Goal: Information Seeking & Learning: Find specific fact

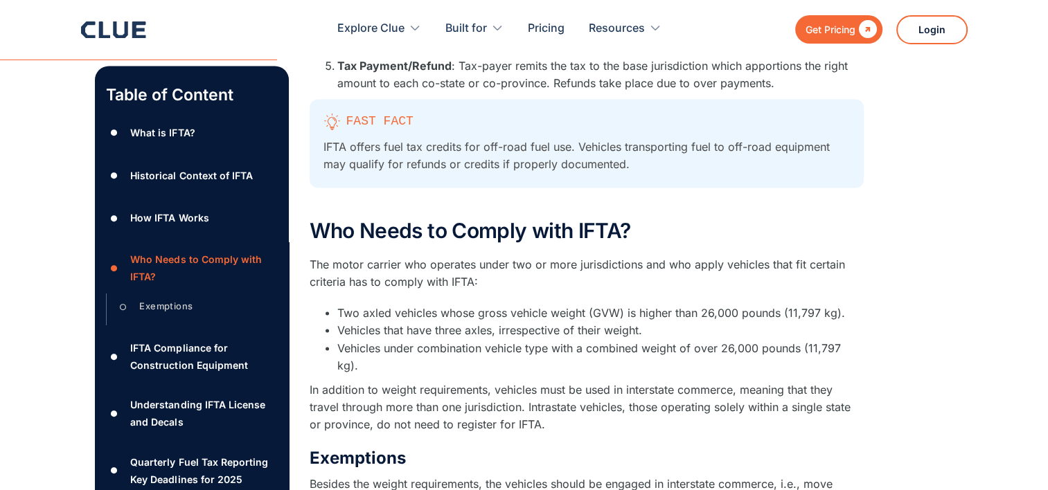
scroll to position [2424, 0]
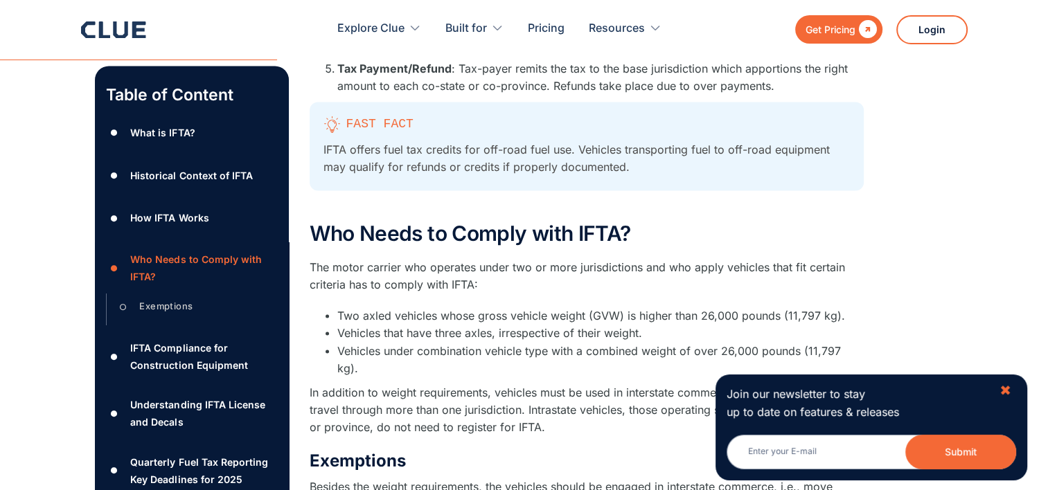
click at [1003, 388] on div "✖" at bounding box center [1005, 390] width 12 height 17
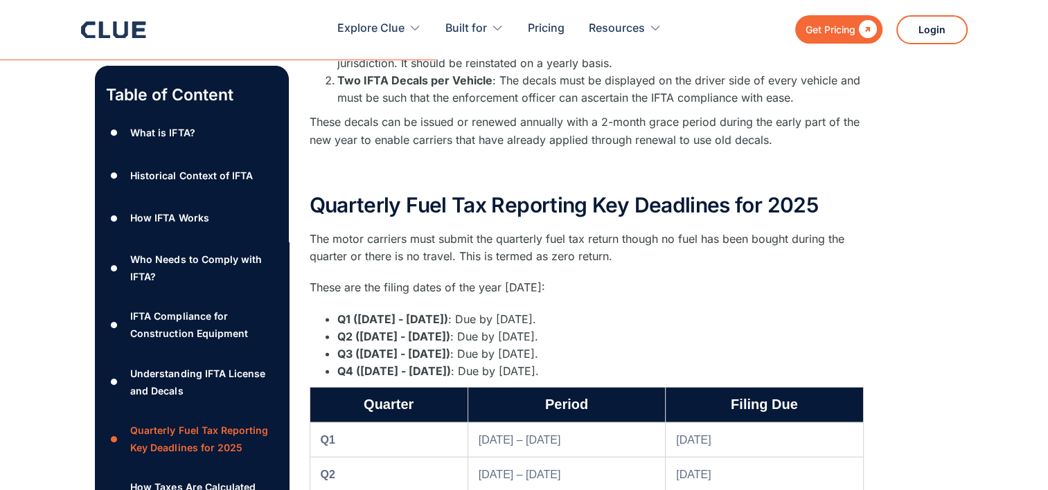
scroll to position [3740, 0]
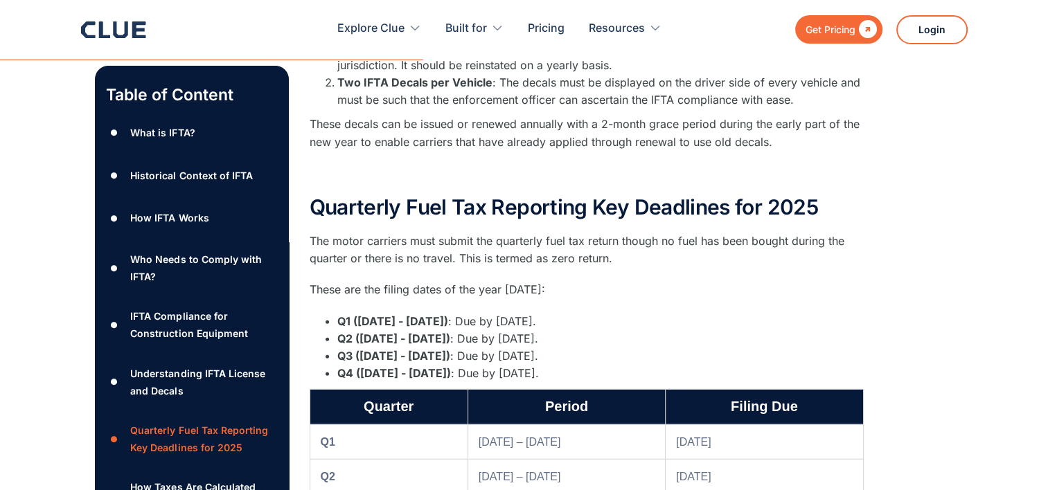
drag, startPoint x: 295, startPoint y: 257, endPoint x: 673, endPoint y: 305, distance: 380.5
click at [675, 330] on li "Q2 ([DATE] - [DATE]) : Due by [DATE]." at bounding box center [600, 338] width 526 height 17
click at [402, 269] on div "Quarterly Fuel Tax Reporting Key Deadlines for 2025 The motor carriers must sub…" at bounding box center [587, 437] width 554 height 483
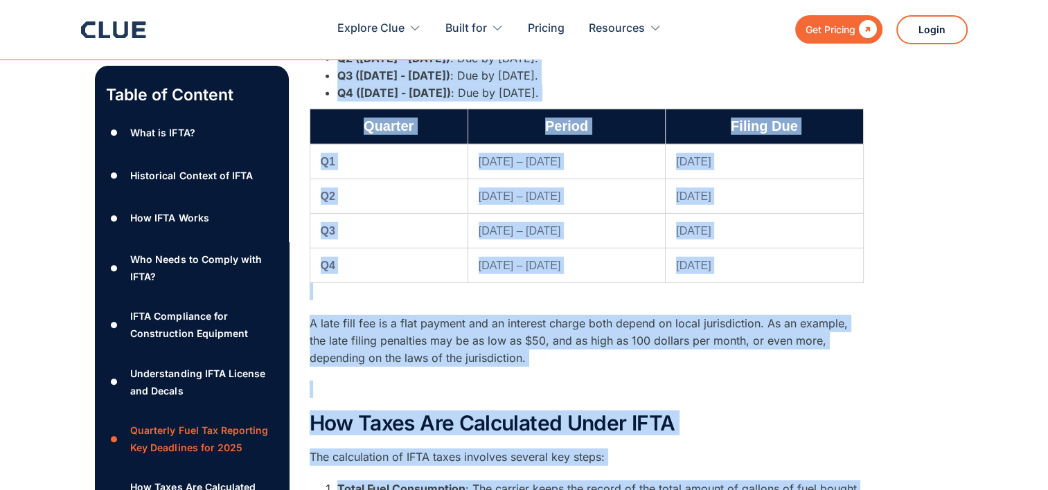
scroll to position [4041, 0]
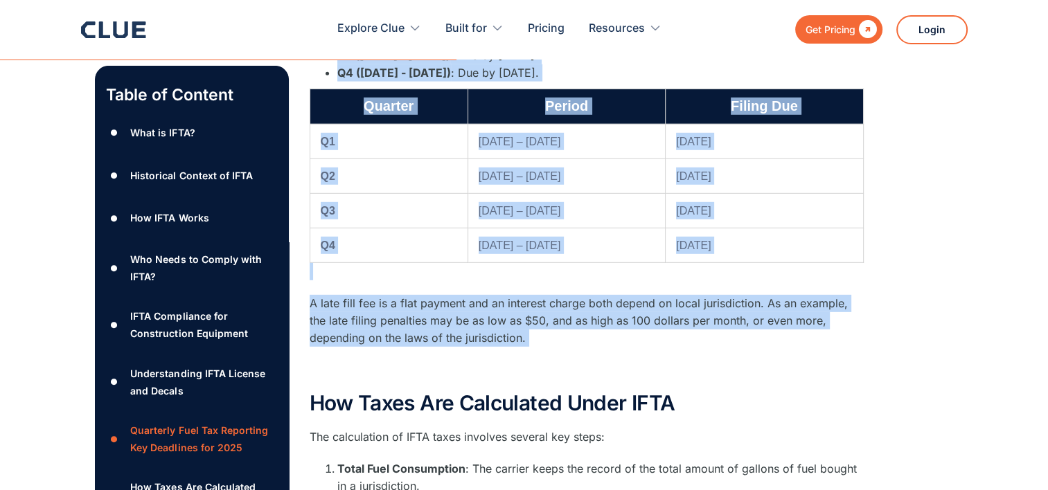
drag, startPoint x: 323, startPoint y: 285, endPoint x: 878, endPoint y: 313, distance: 554.8
copy div "Q1 ([DATE] - [DATE]) : Due by [DATE]. Q2 ([DATE] - [DATE]) : Due by [DATE]. Q3 …"
click at [350, 229] on td "Q4" at bounding box center [389, 246] width 158 height 35
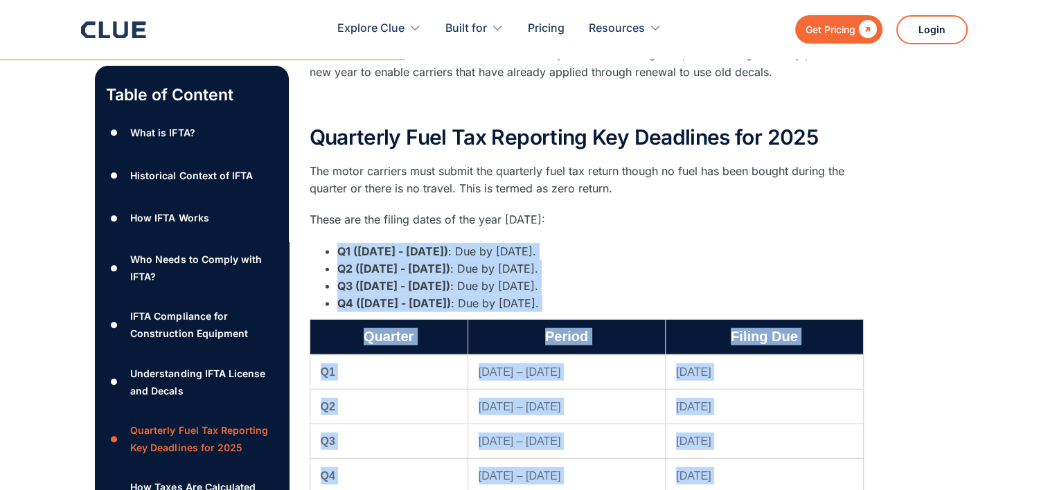
scroll to position [3764, 0]
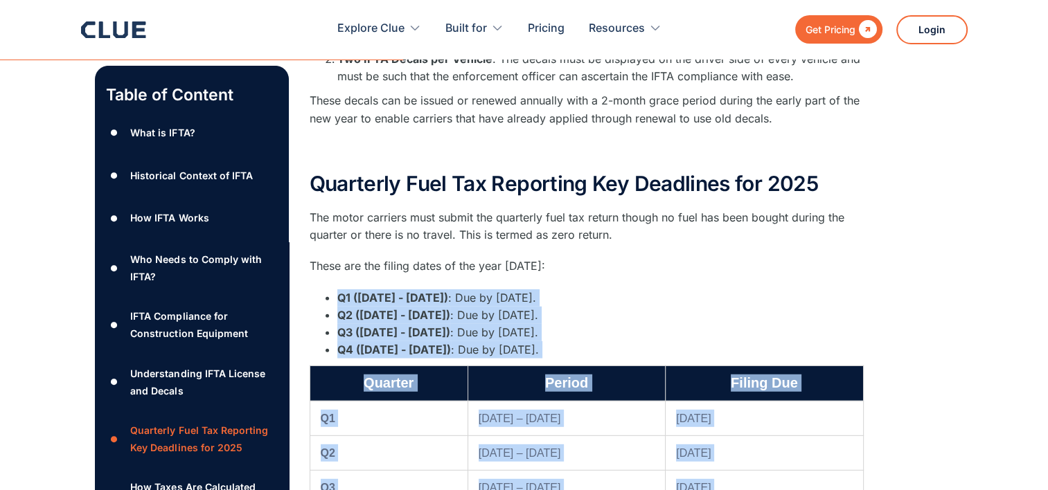
click at [650, 307] on li "Q2 ([DATE] - [DATE]) : Due by [DATE]." at bounding box center [600, 315] width 526 height 17
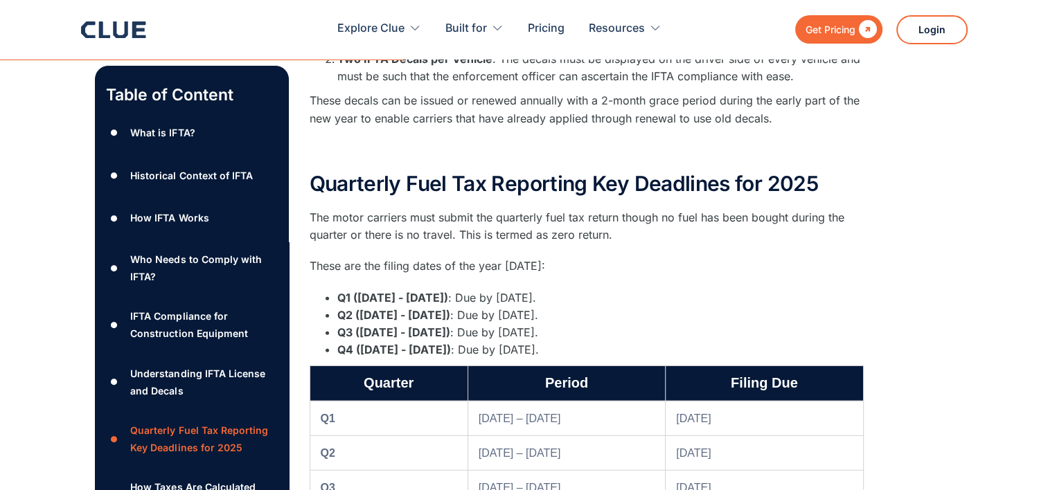
drag, startPoint x: 308, startPoint y: 145, endPoint x: 653, endPoint y: 314, distance: 384.7
drag, startPoint x: 653, startPoint y: 314, endPoint x: 520, endPoint y: 284, distance: 136.3
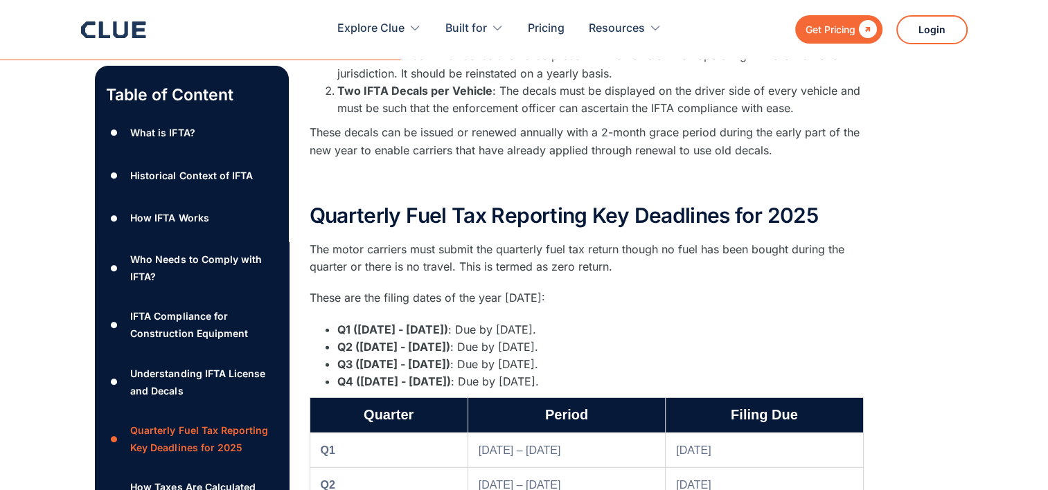
scroll to position [3695, 0]
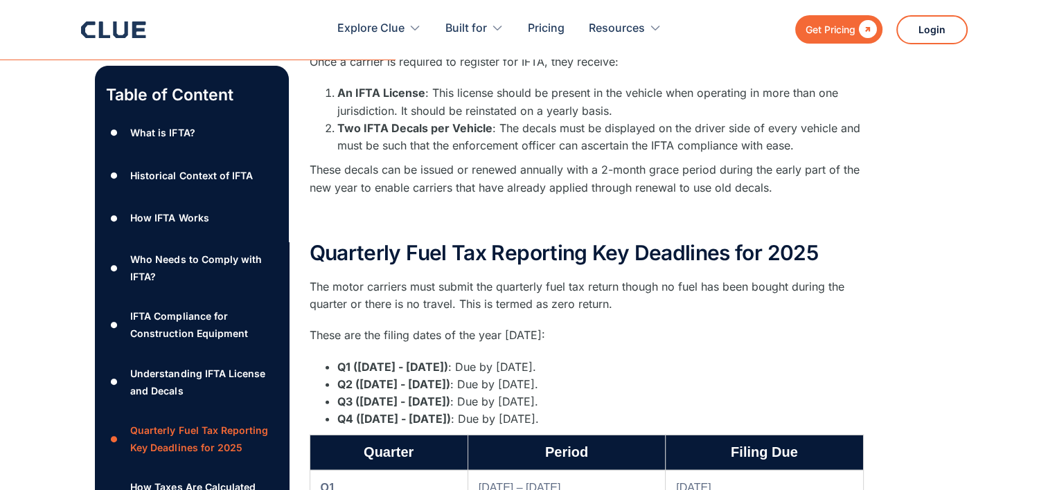
click at [809, 359] on li "Q1 ([DATE] - [DATE]) : Due by [DATE]." at bounding box center [600, 367] width 526 height 17
